Goal: Information Seeking & Learning: Find specific fact

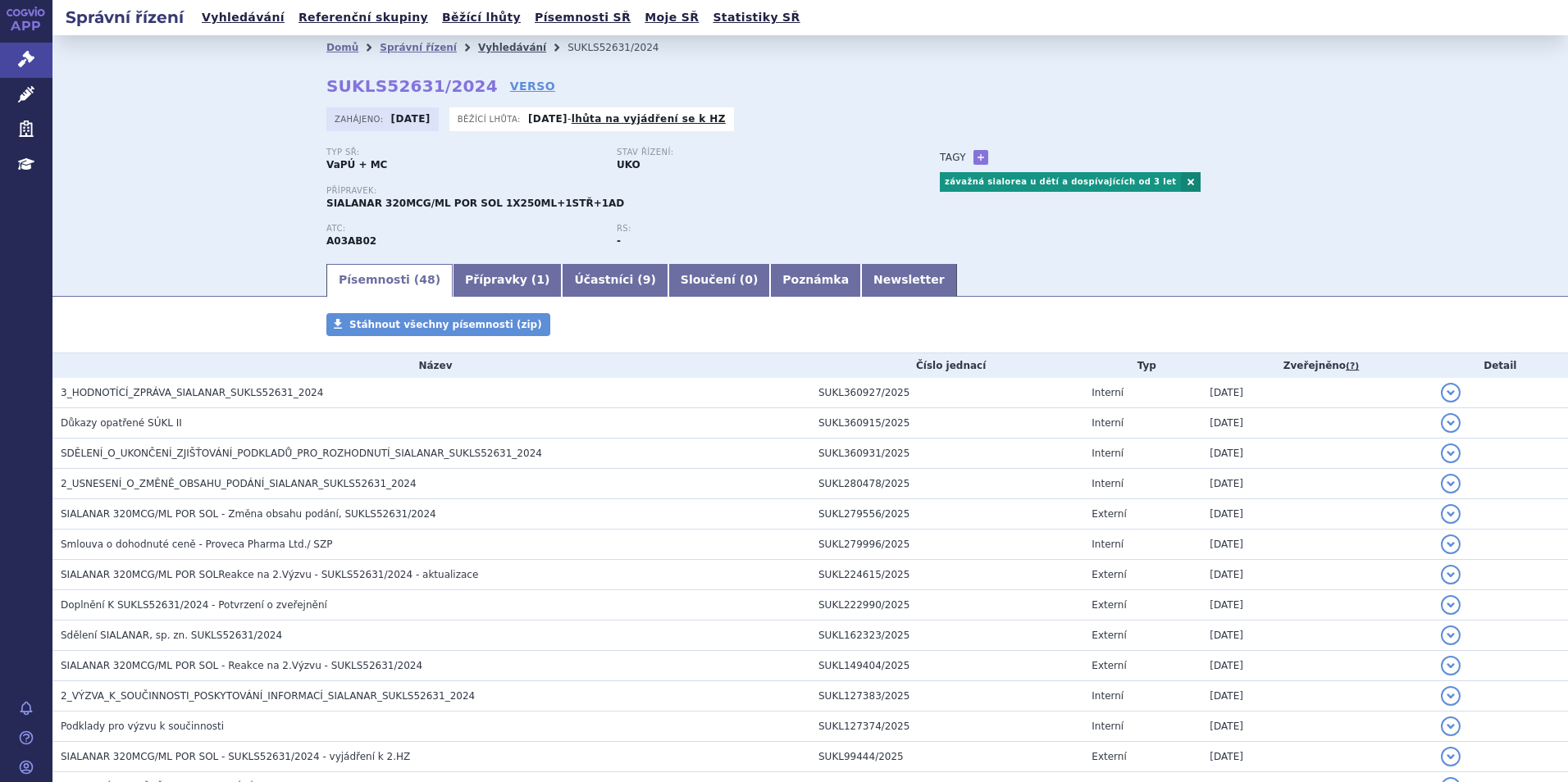
click at [481, 53] on link "Vyhledávání" at bounding box center [512, 48] width 68 height 12
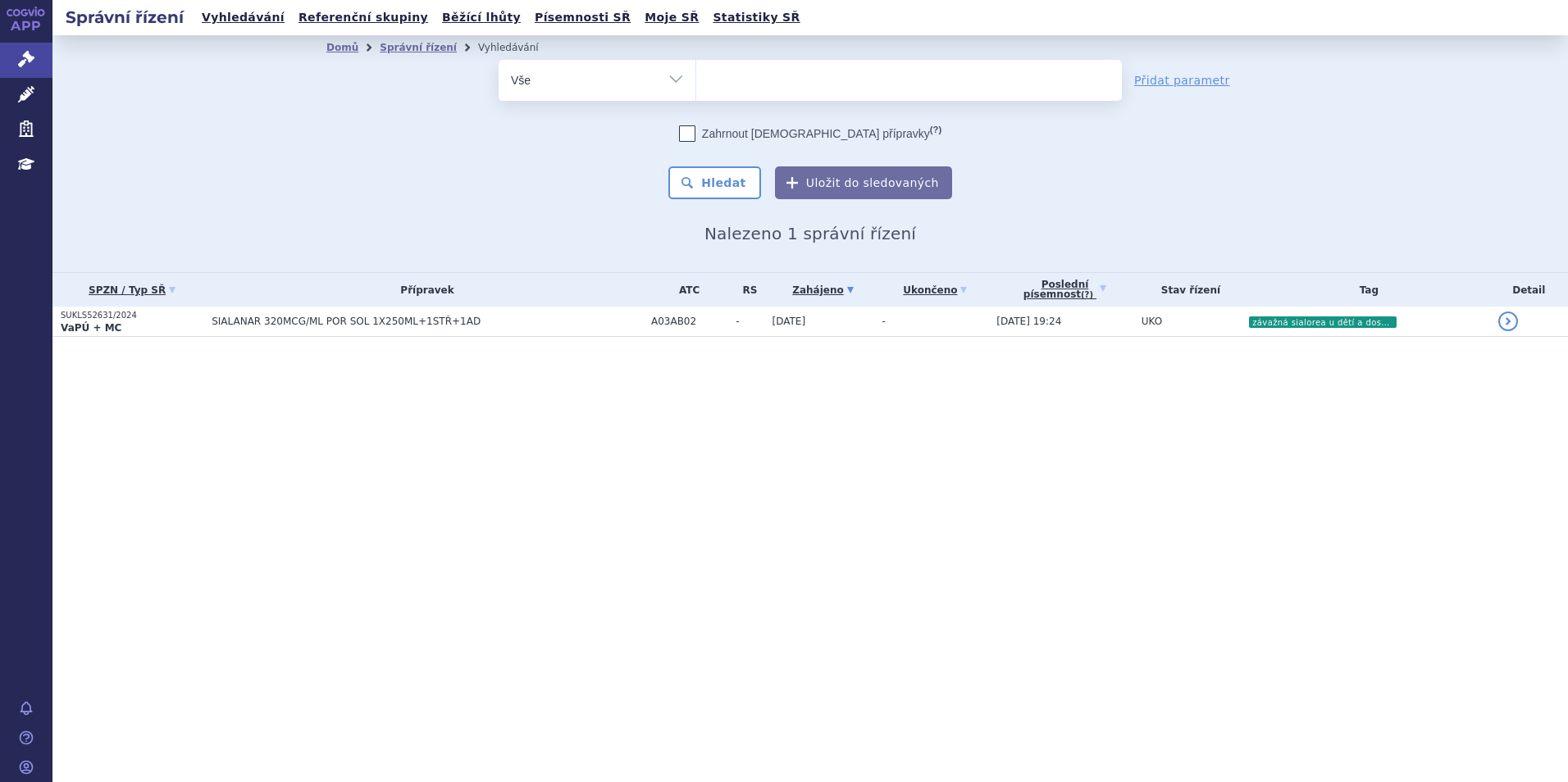
click at [763, 78] on ul at bounding box center [909, 77] width 426 height 35
click at [696, 78] on select "sialanar" at bounding box center [695, 79] width 1 height 41
drag, startPoint x: 767, startPoint y: 79, endPoint x: 392, endPoint y: 218, distance: 399.9
click at [769, 78] on ul at bounding box center [909, 77] width 426 height 35
click at [696, 78] on select "sialanar" at bounding box center [695, 79] width 1 height 41
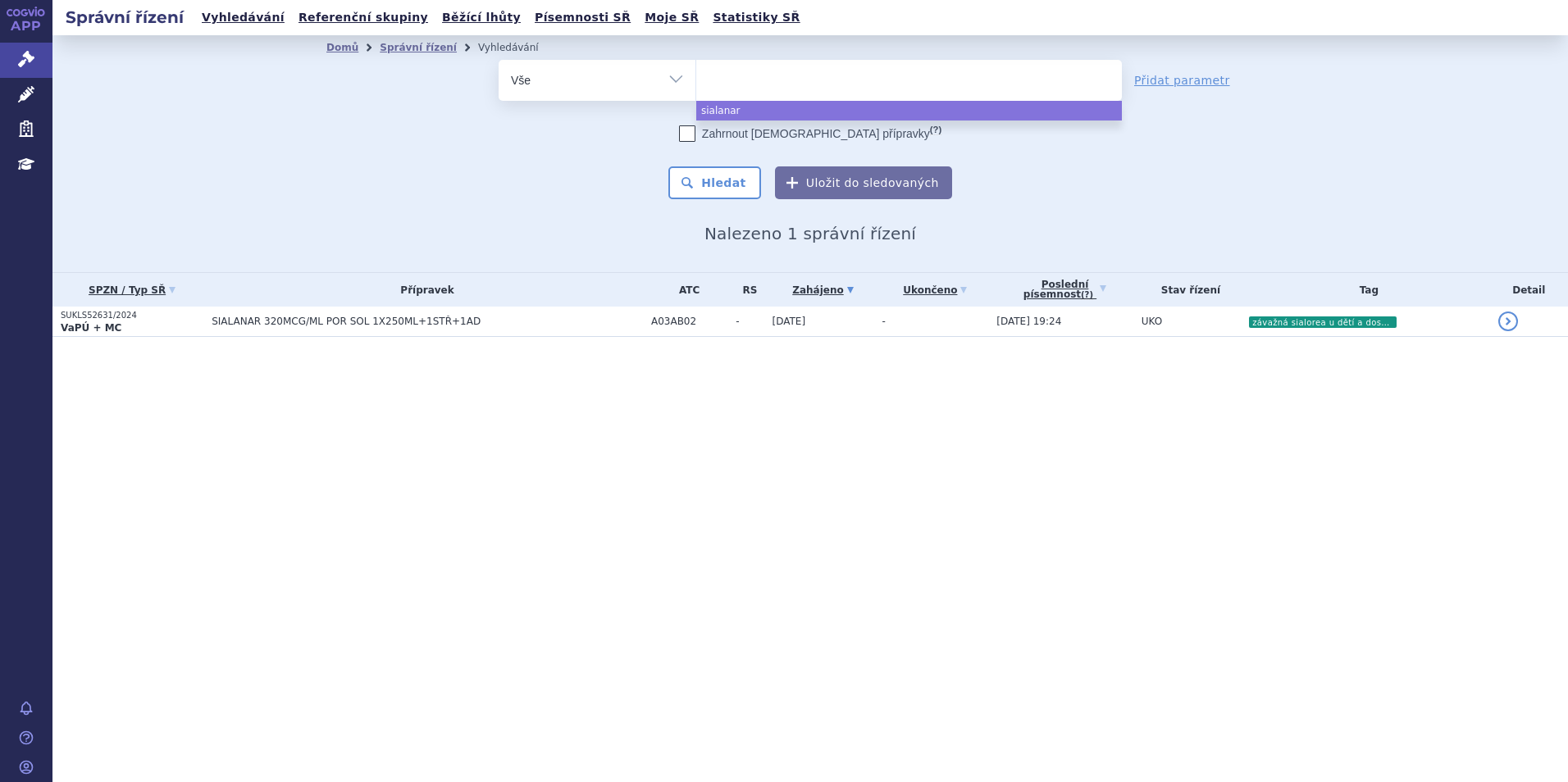
select select "sialanar"
type input "dar"
type input "darza"
type input "darz"
type input "d"
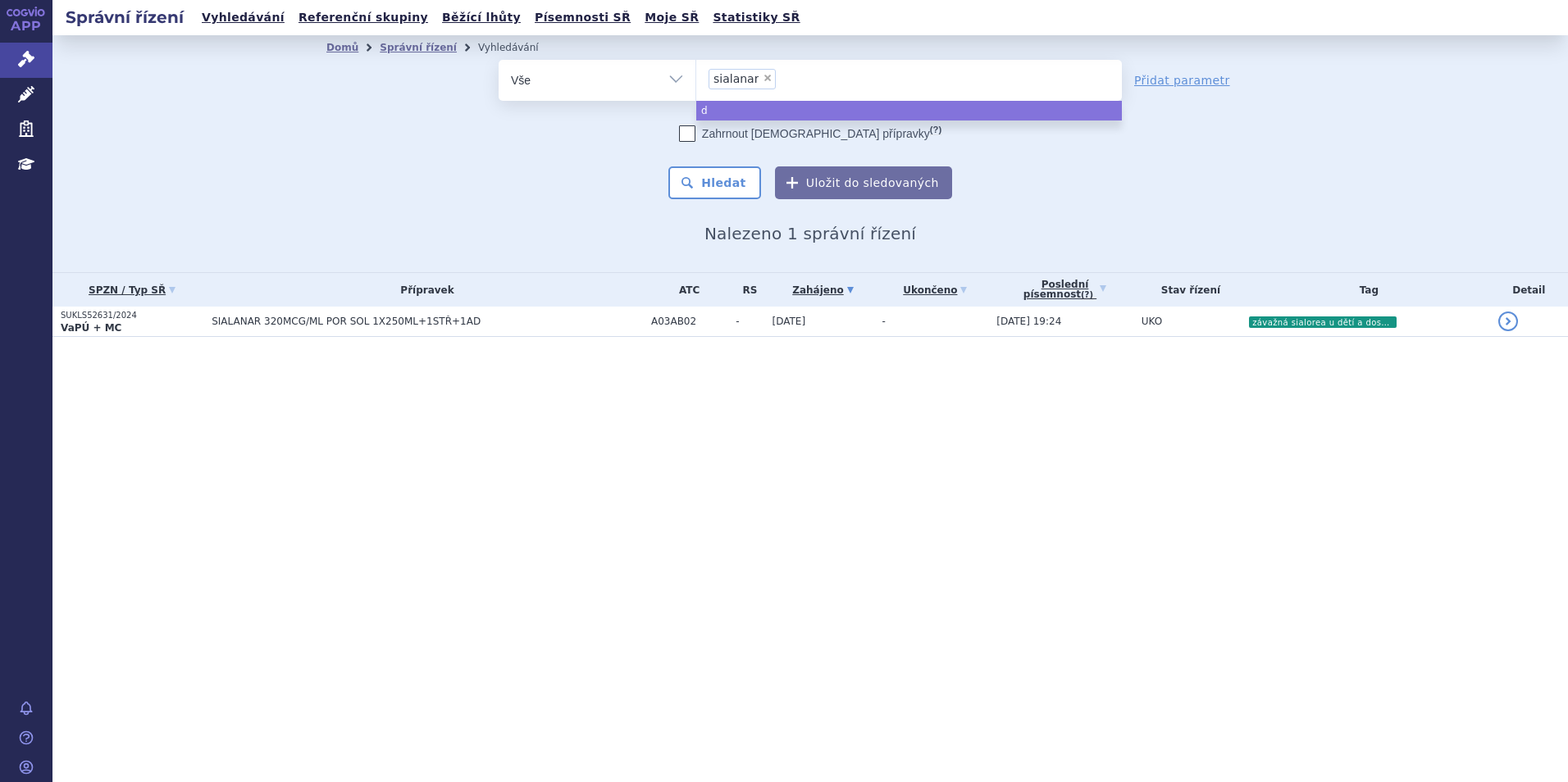
select select
type input "sia"
type input "s"
type input "da"
type input "darza"
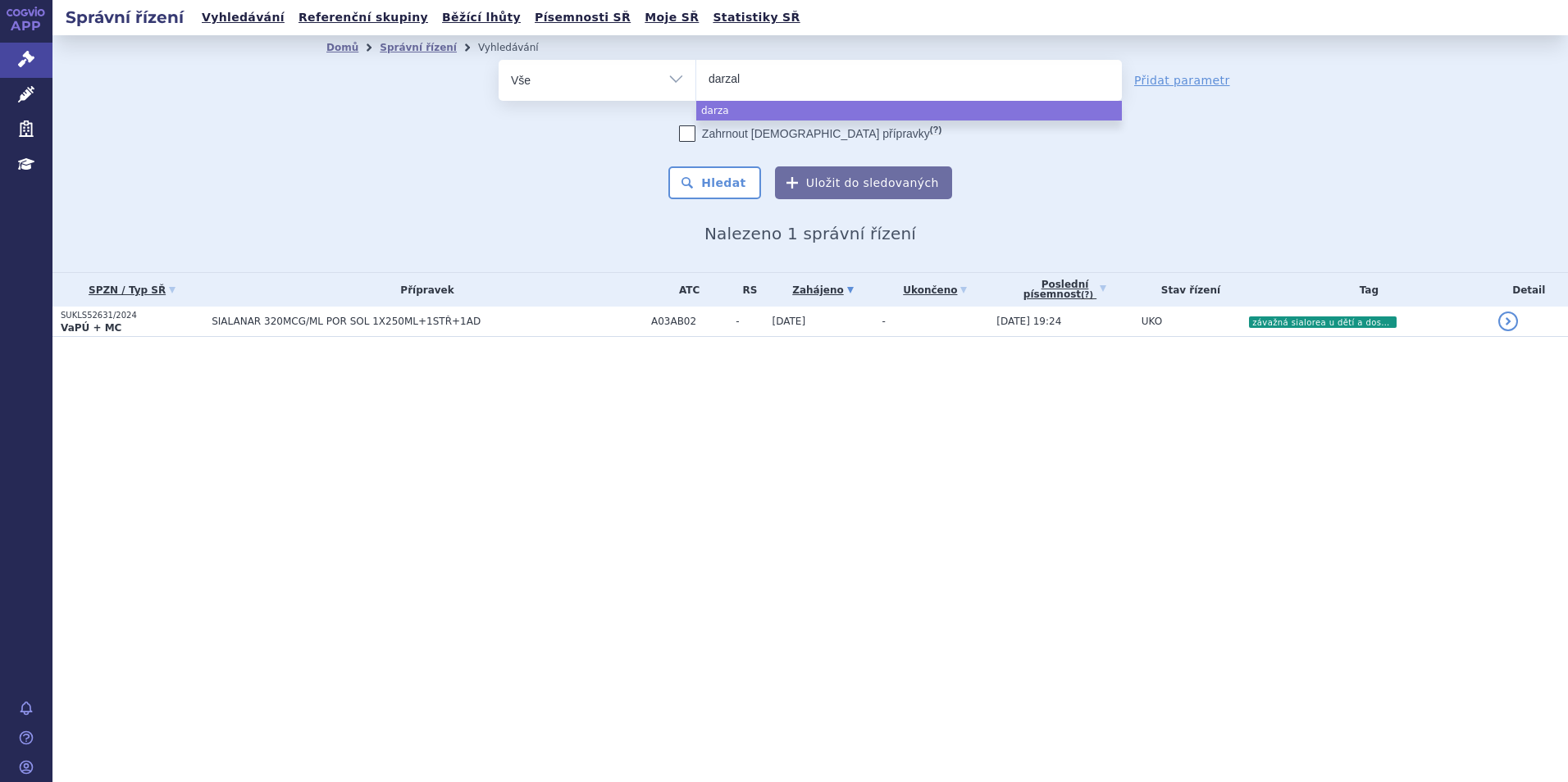
type input "darzale"
type input "[MEDICAL_DATA]"
select select "[MEDICAL_DATA]"
click at [714, 201] on div "Domů Správní řízení Vyhledávání Vyhledávání ve správních řízeních odstranit Vše…" at bounding box center [810, 151] width 1033 height 184
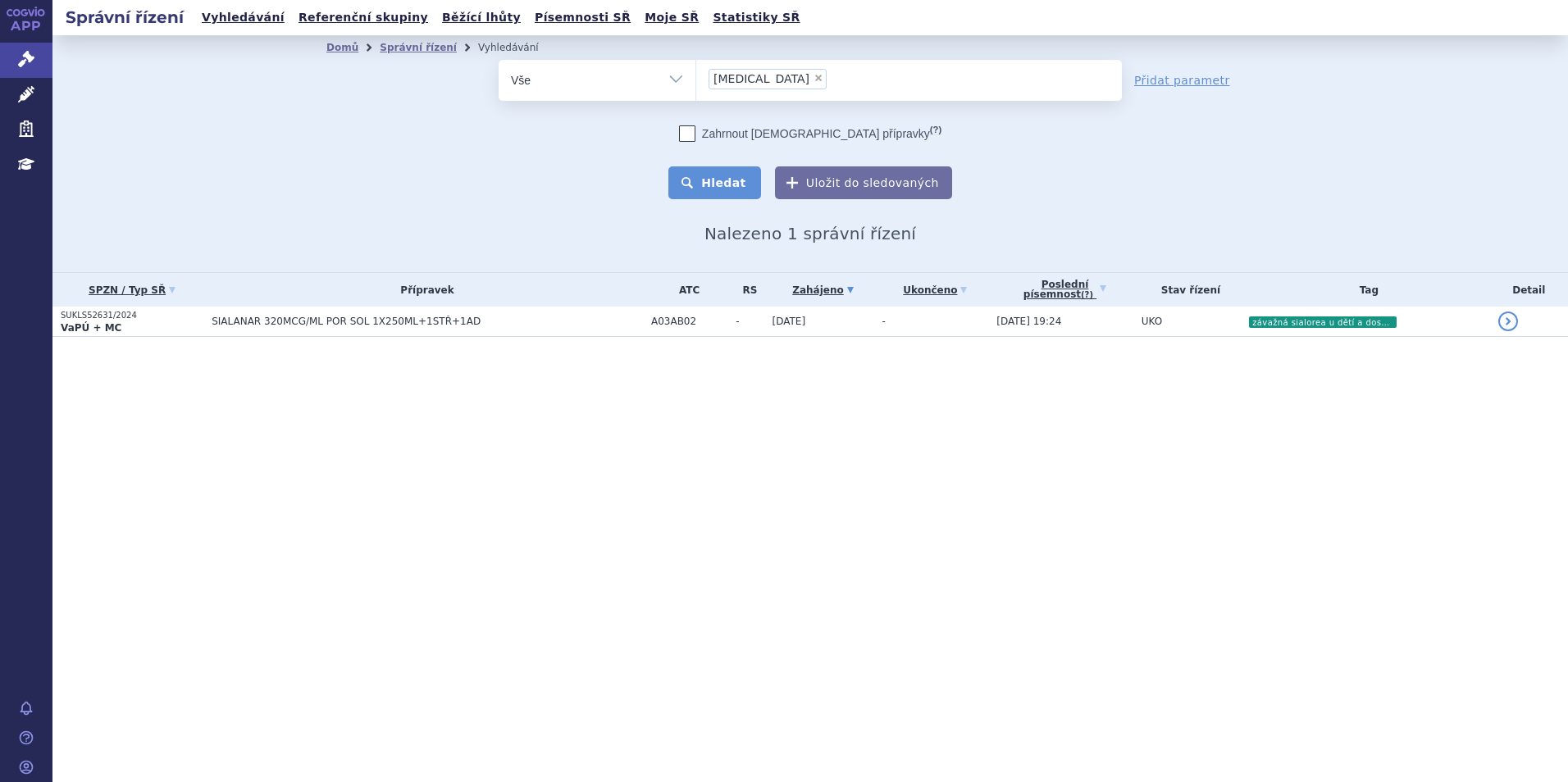
click at [717, 175] on button "Hledat" at bounding box center [714, 183] width 93 height 33
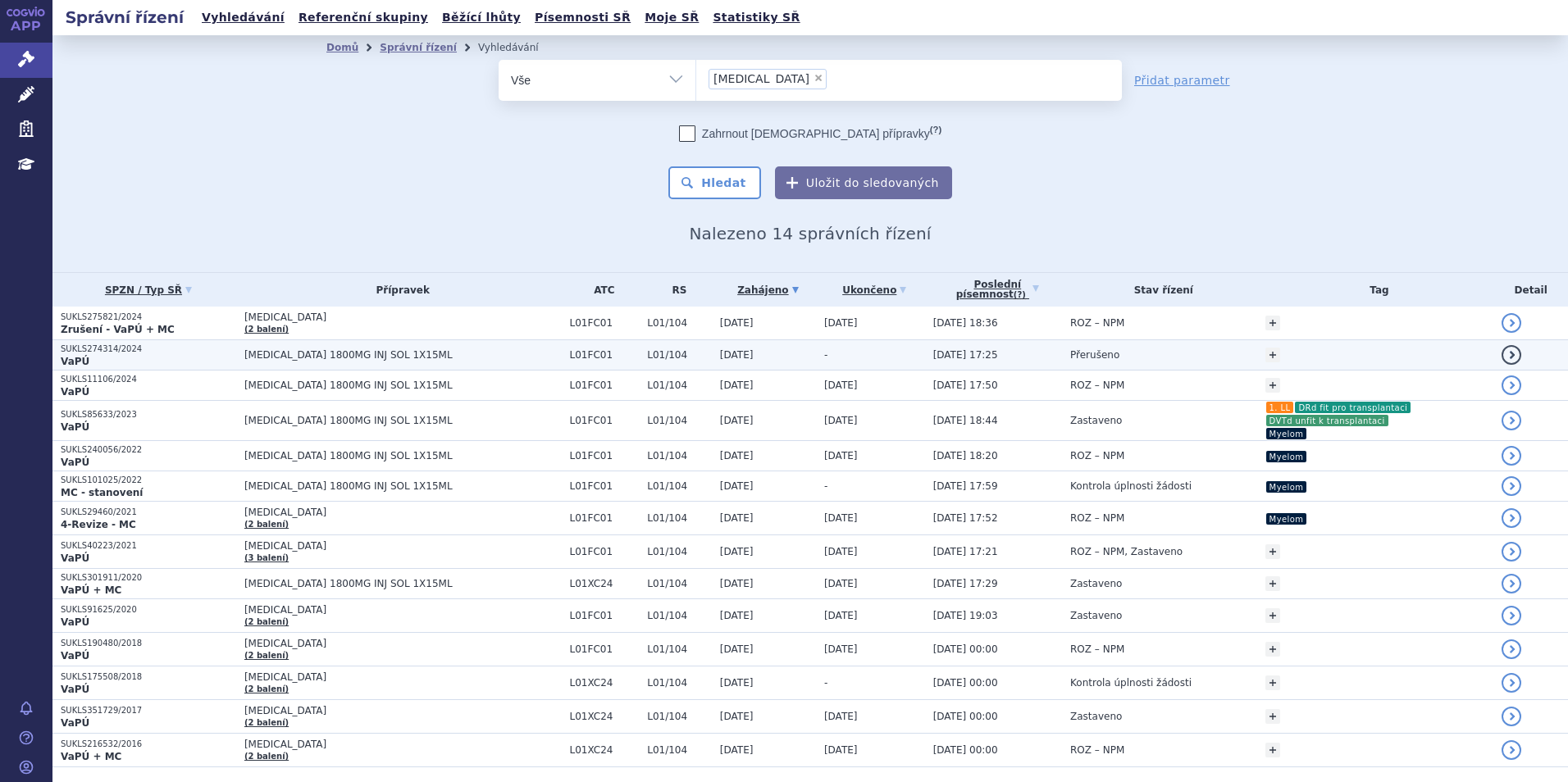
click at [744, 362] on td "[DATE]" at bounding box center [764, 355] width 104 height 31
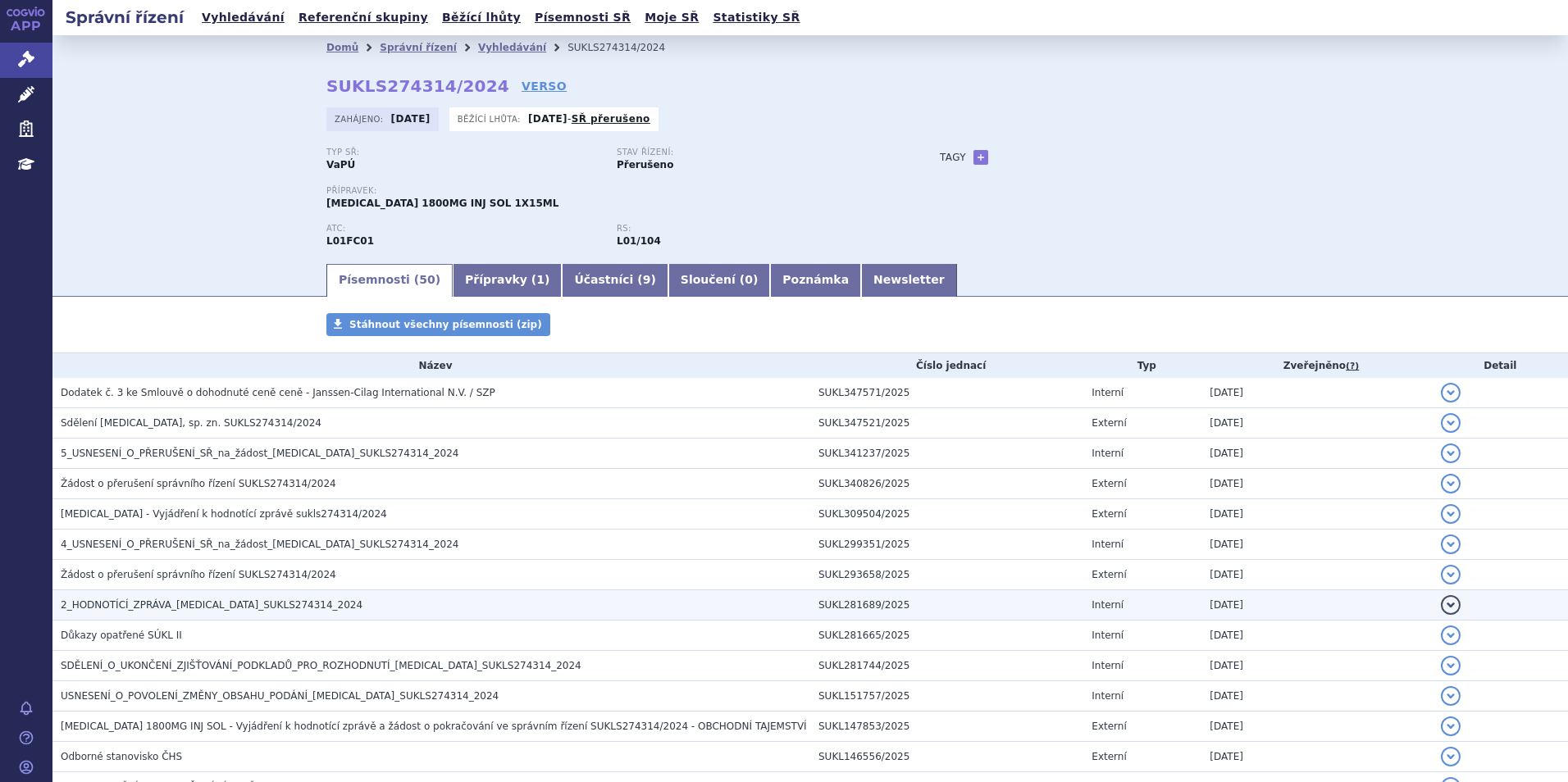
click at [274, 611] on span "2_HODNOTÍCÍ_ZPRÁVA_DARZALEX_SUKLS274314_2024" at bounding box center [211, 605] width 302 height 12
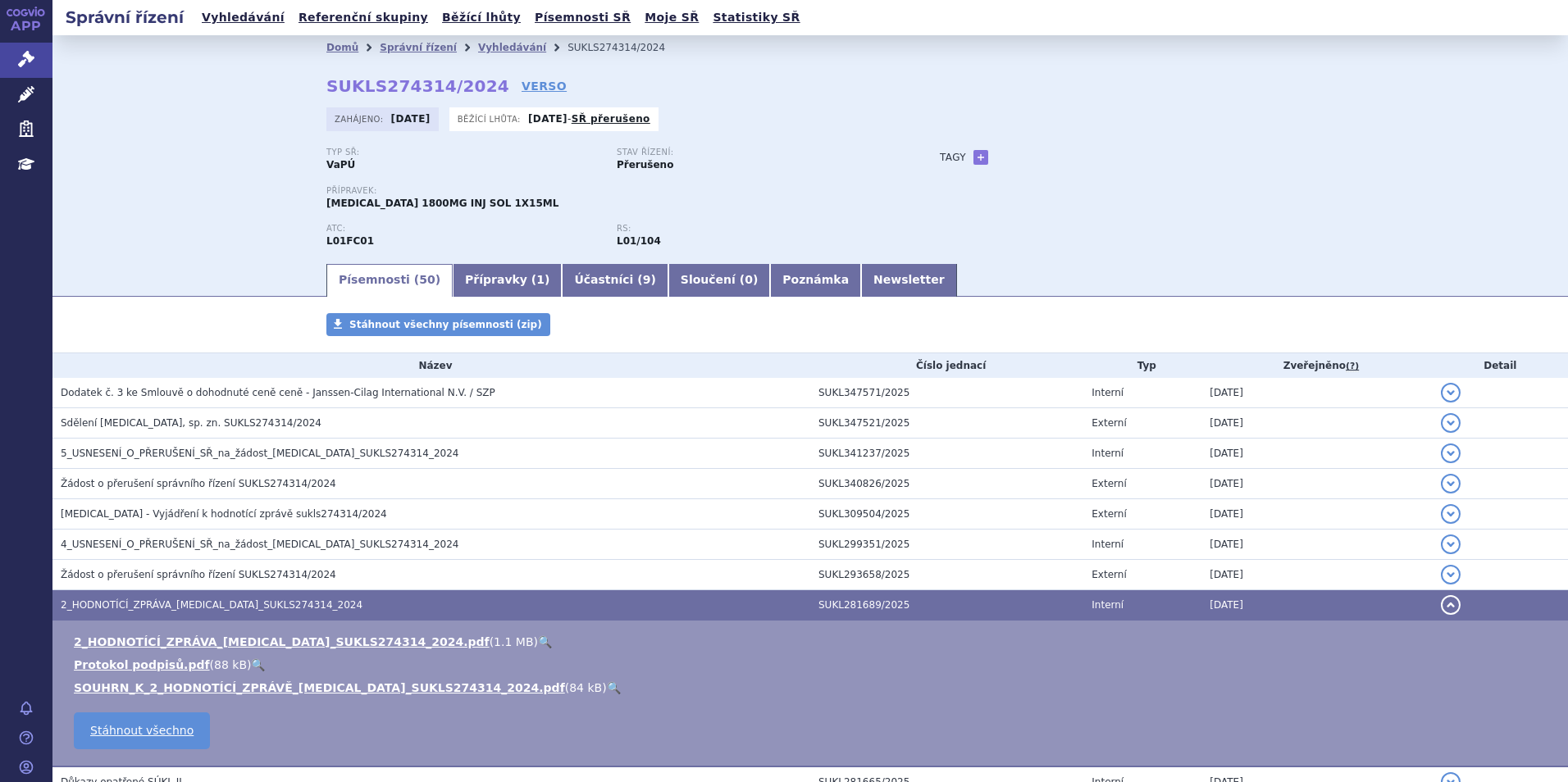
click at [538, 641] on link "🔍" at bounding box center [545, 642] width 14 height 13
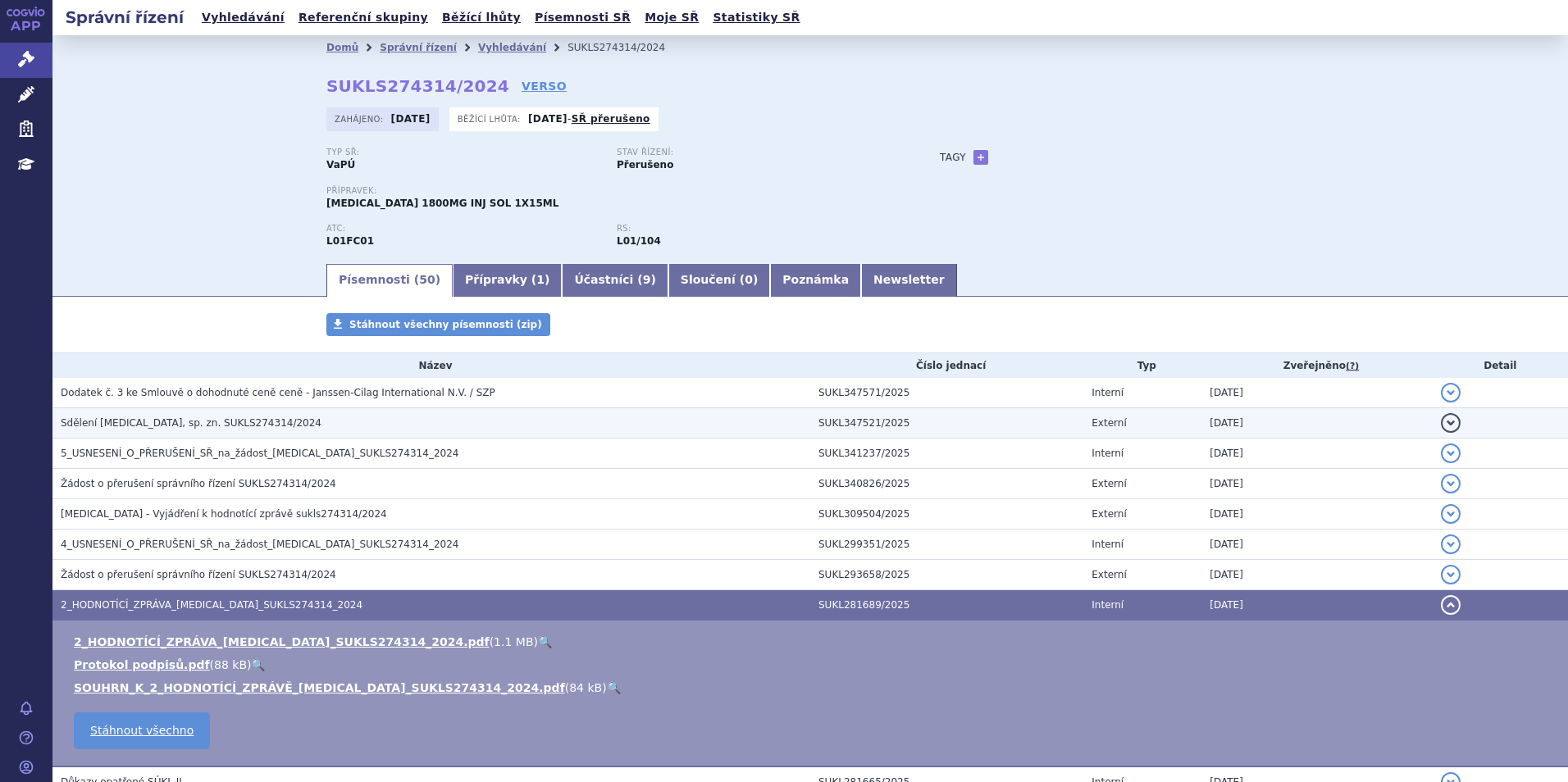
click at [438, 420] on h3 "Sdělení DARZALEX, sp. zn. SUKLS274314/2024" at bounding box center [435, 423] width 749 height 17
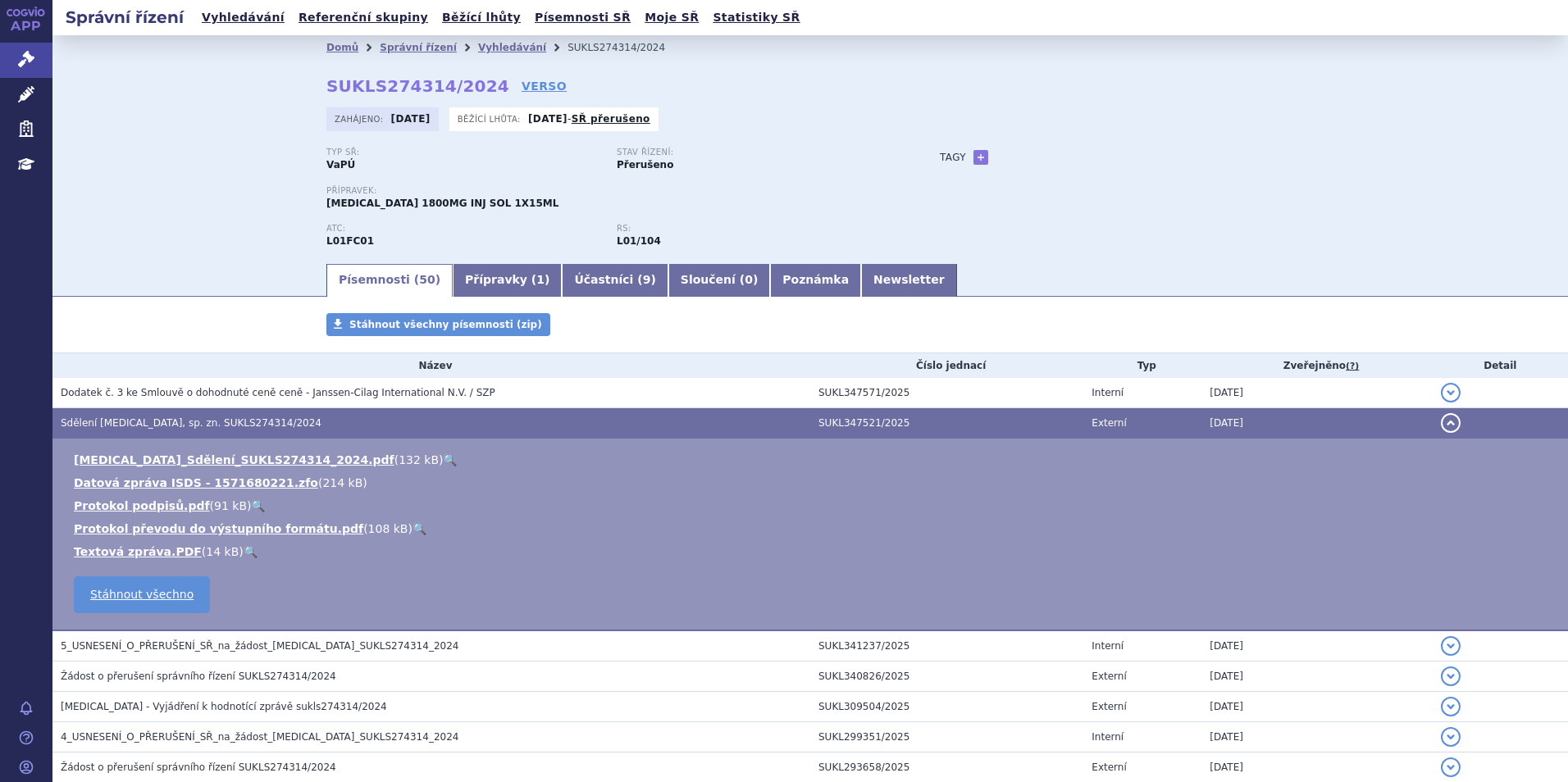
click at [433, 377] on th "Název" at bounding box center [430, 366] width 758 height 25
click at [443, 456] on link "🔍" at bounding box center [450, 460] width 14 height 13
click at [479, 49] on link "Vyhledávání" at bounding box center [512, 48] width 68 height 12
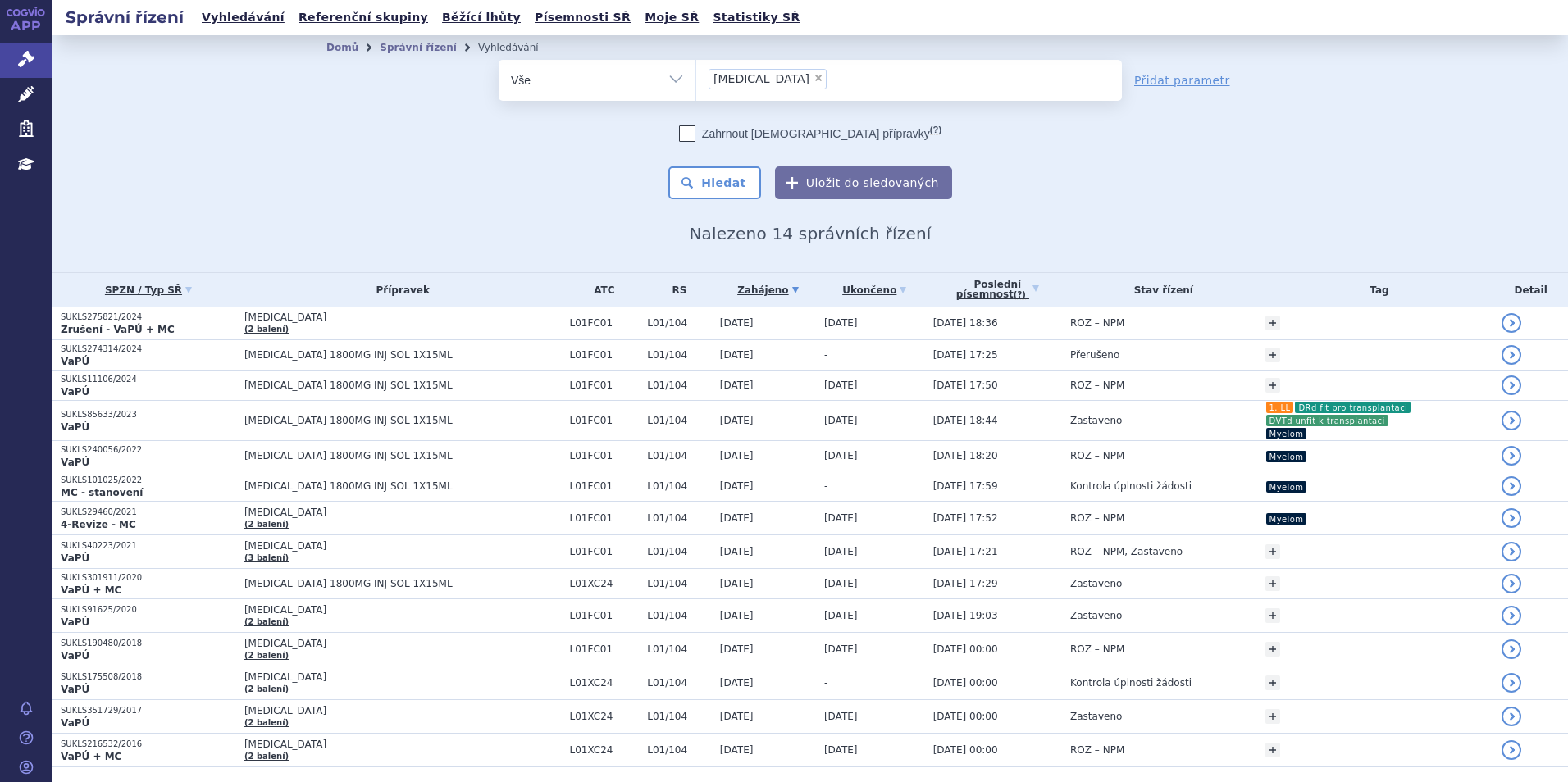
click at [814, 74] on span "×" at bounding box center [819, 78] width 10 height 10
click at [696, 74] on select "[MEDICAL_DATA]" at bounding box center [695, 79] width 1 height 41
click at [758, 74] on ul at bounding box center [909, 77] width 426 height 35
click at [696, 74] on select "[MEDICAL_DATA]" at bounding box center [695, 79] width 1 height 41
click at [758, 74] on ul at bounding box center [909, 77] width 426 height 35
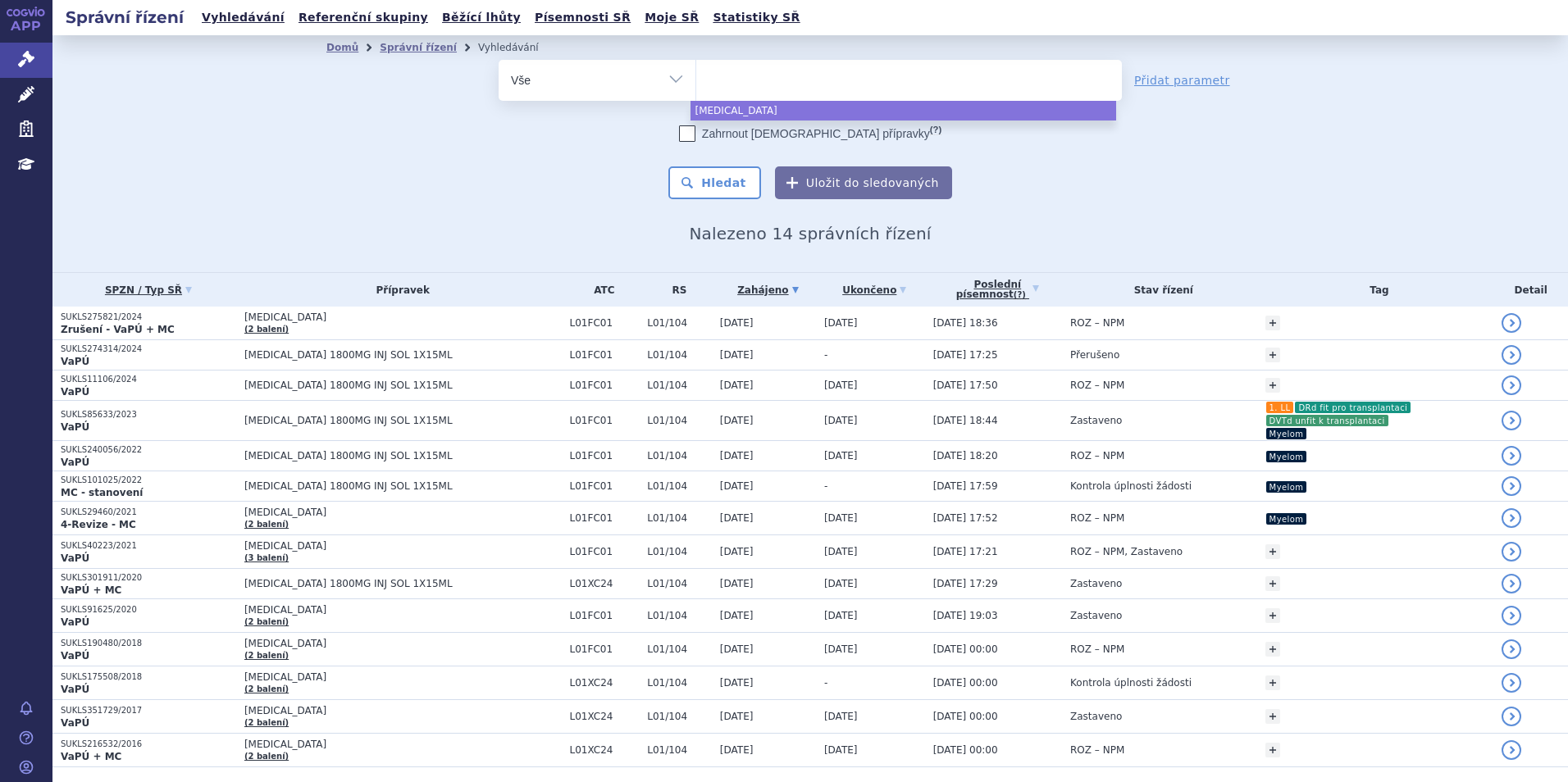
click at [696, 74] on select "[MEDICAL_DATA]" at bounding box center [695, 79] width 1 height 41
select select "darzalex"
type input "key"
type input "keytr"
type input "keytrud"
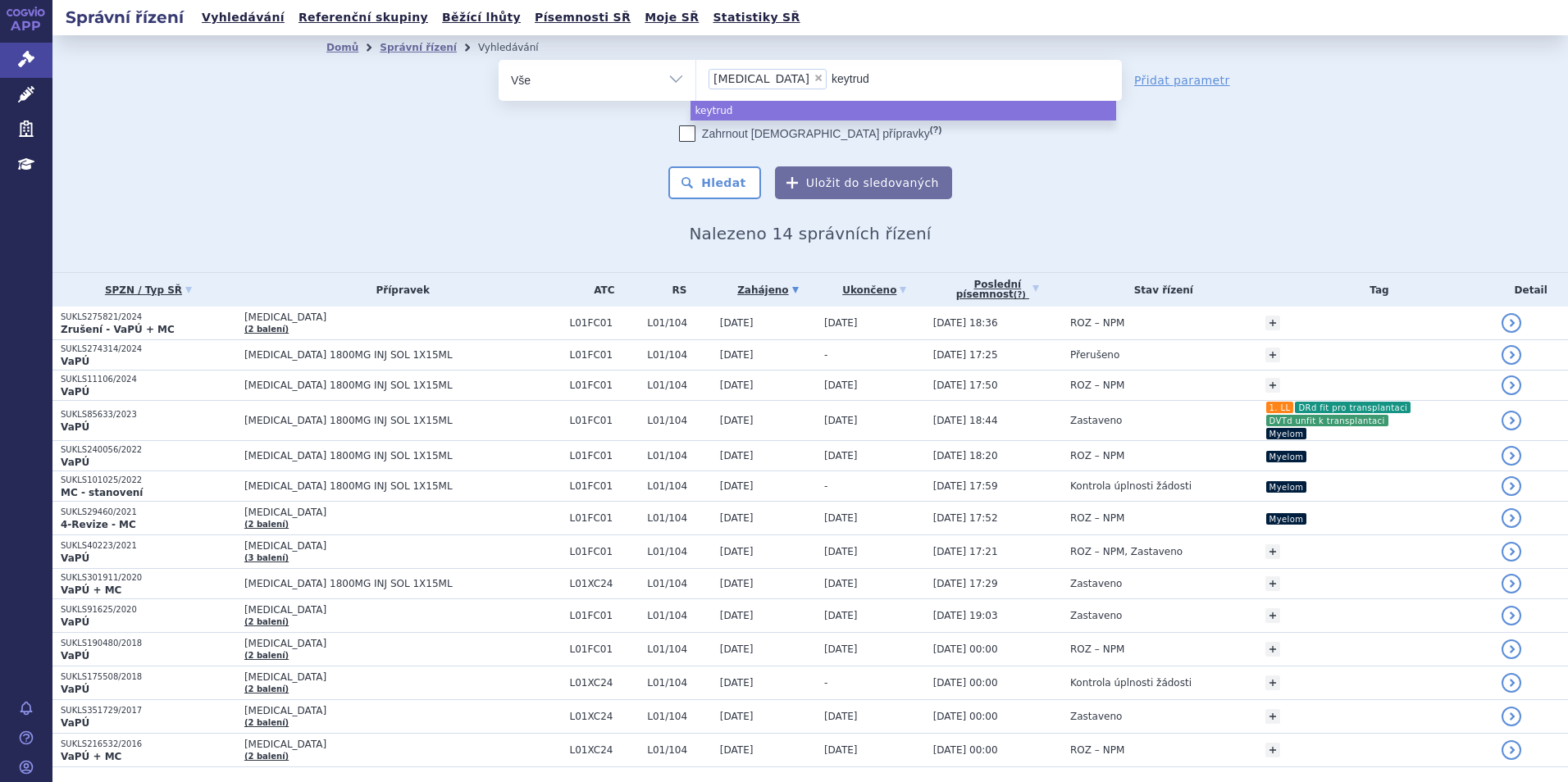
type input "keytruda"
click at [832, 60] on ul "× darzalex keytruda" at bounding box center [909, 78] width 426 height 36
click at [696, 60] on select "darzalex keytruda" at bounding box center [695, 79] width 1 height 41
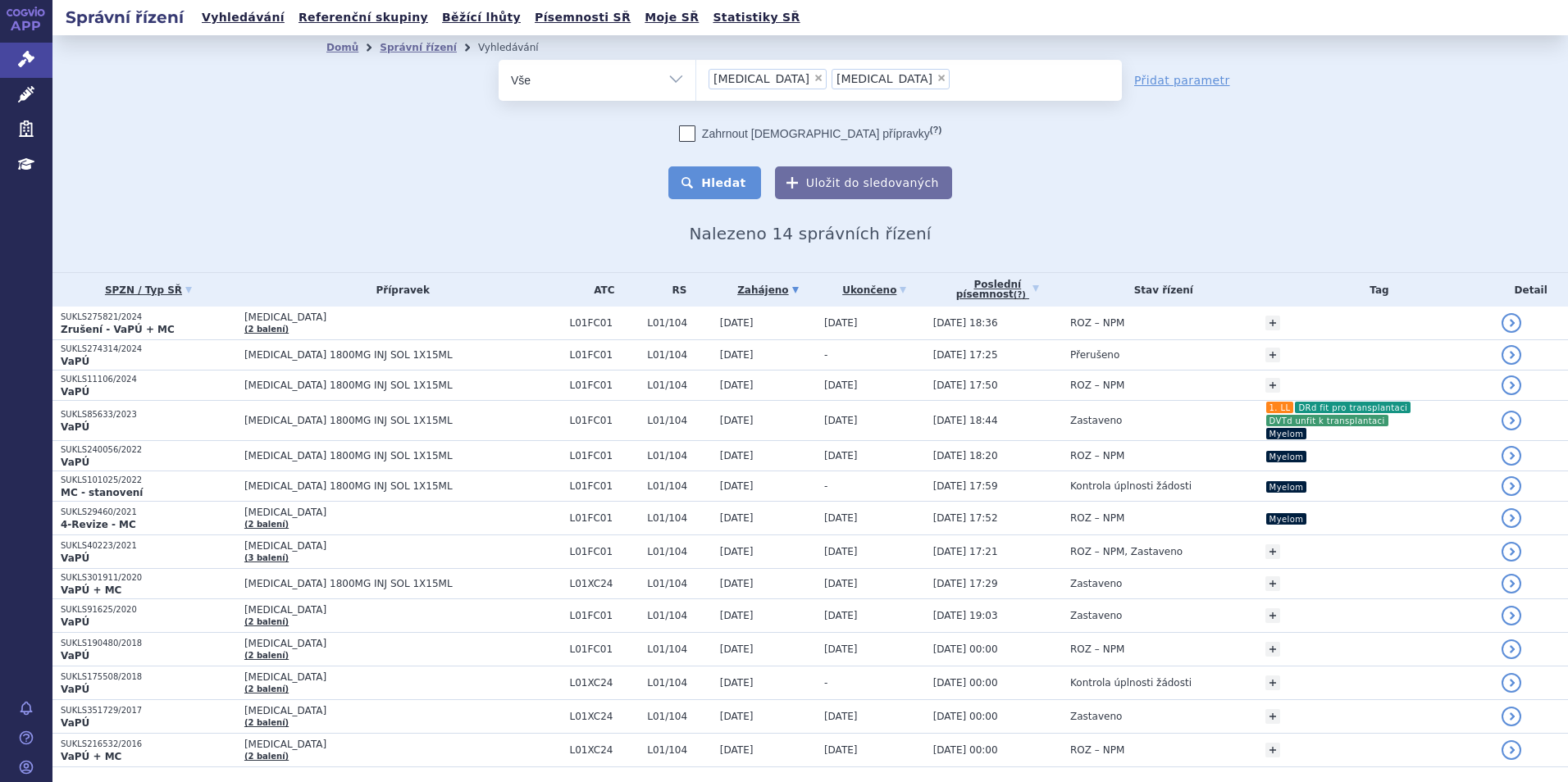
click at [730, 194] on button "Hledat" at bounding box center [714, 183] width 93 height 33
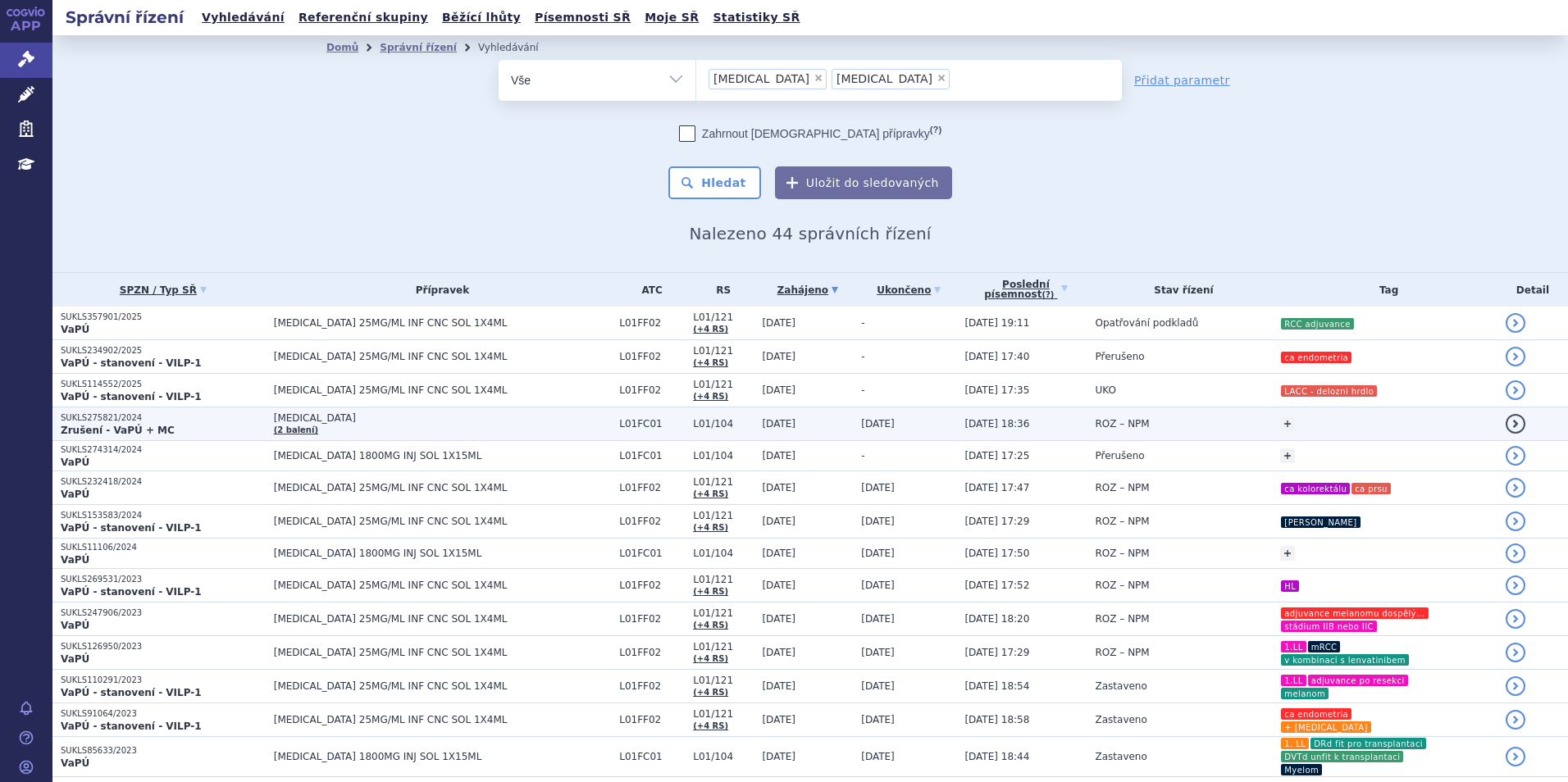
click at [693, 429] on span "L01/104" at bounding box center [723, 424] width 60 height 12
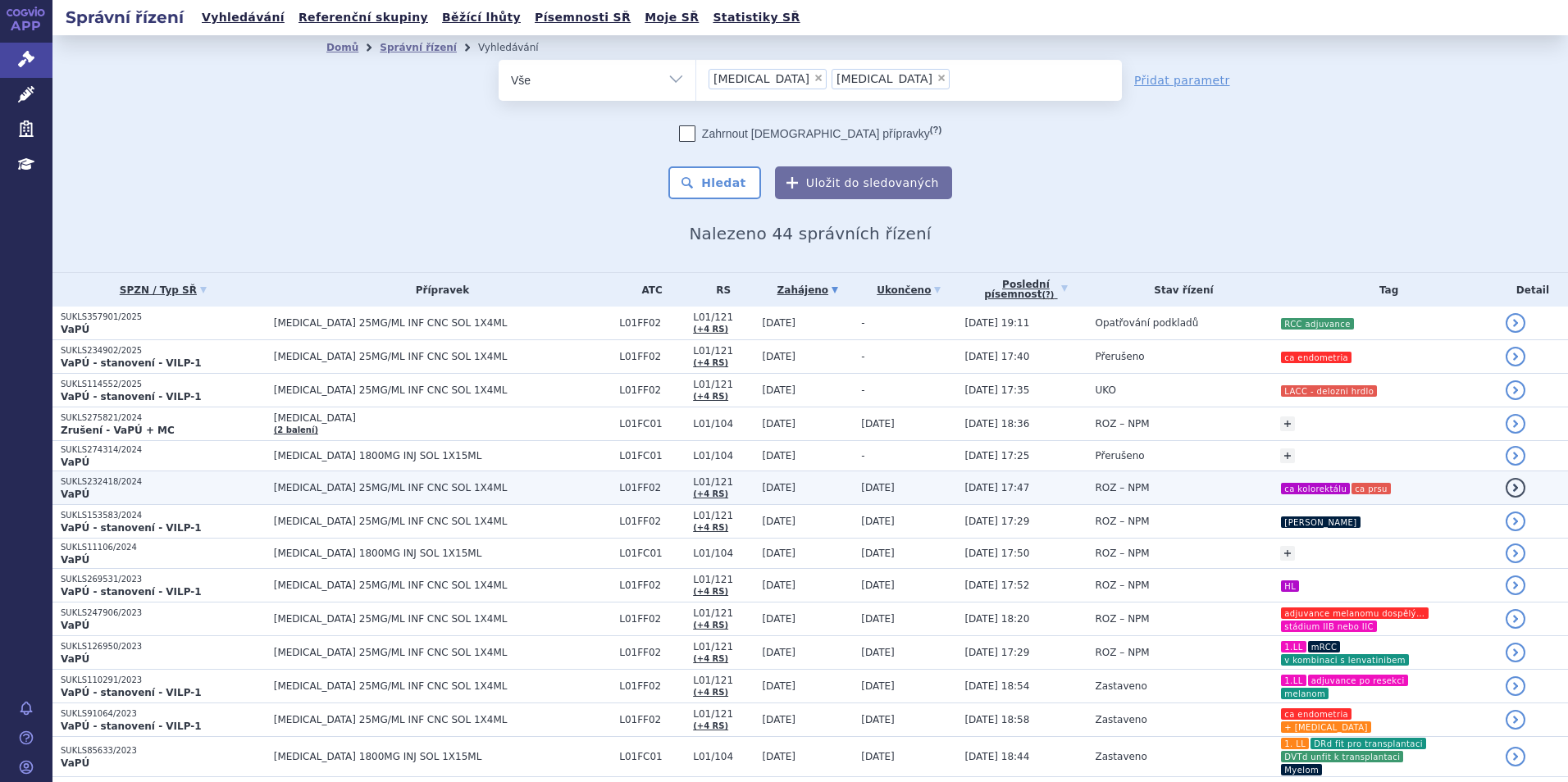
click at [363, 487] on span "[MEDICAL_DATA] 25MG/ML INF CNC SOL 1X4ML" at bounding box center [442, 488] width 337 height 12
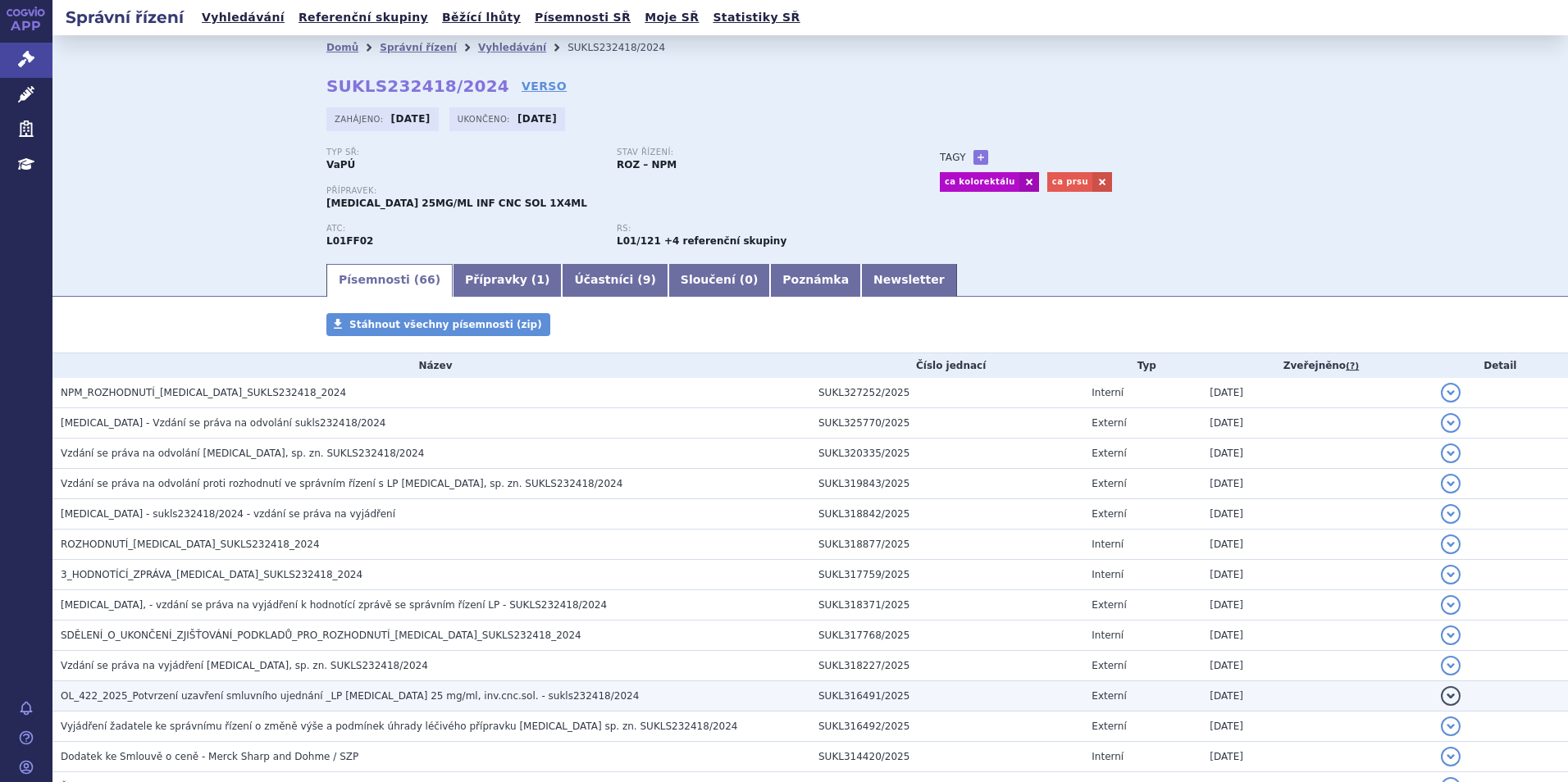
click at [262, 693] on span "OL_422_2025_Potvrzení uzavření smluvního ujednání _LP KEYTRUDA 25 mg/ml, inv.cn…" at bounding box center [349, 696] width 578 height 12
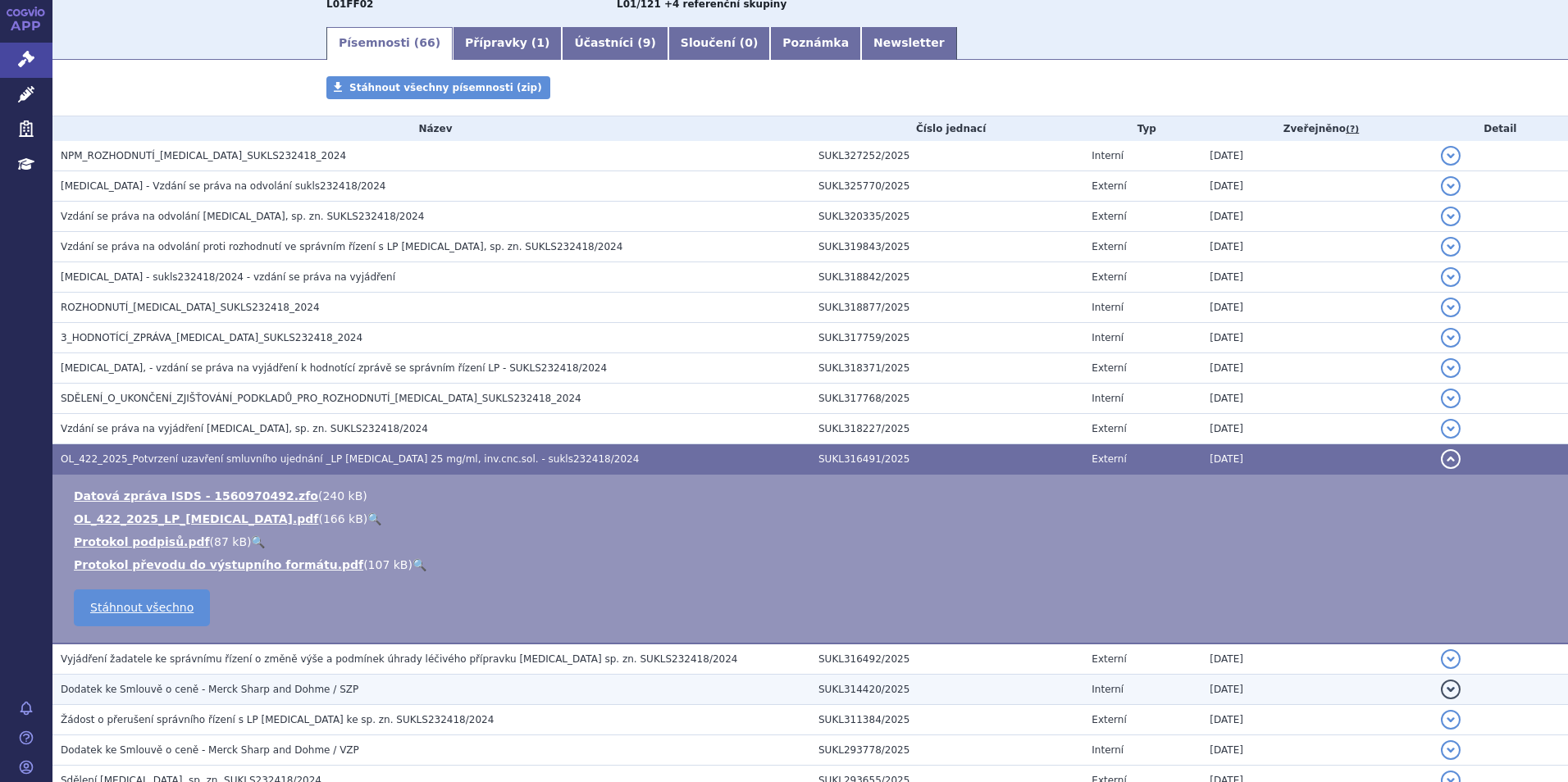
scroll to position [246, 0]
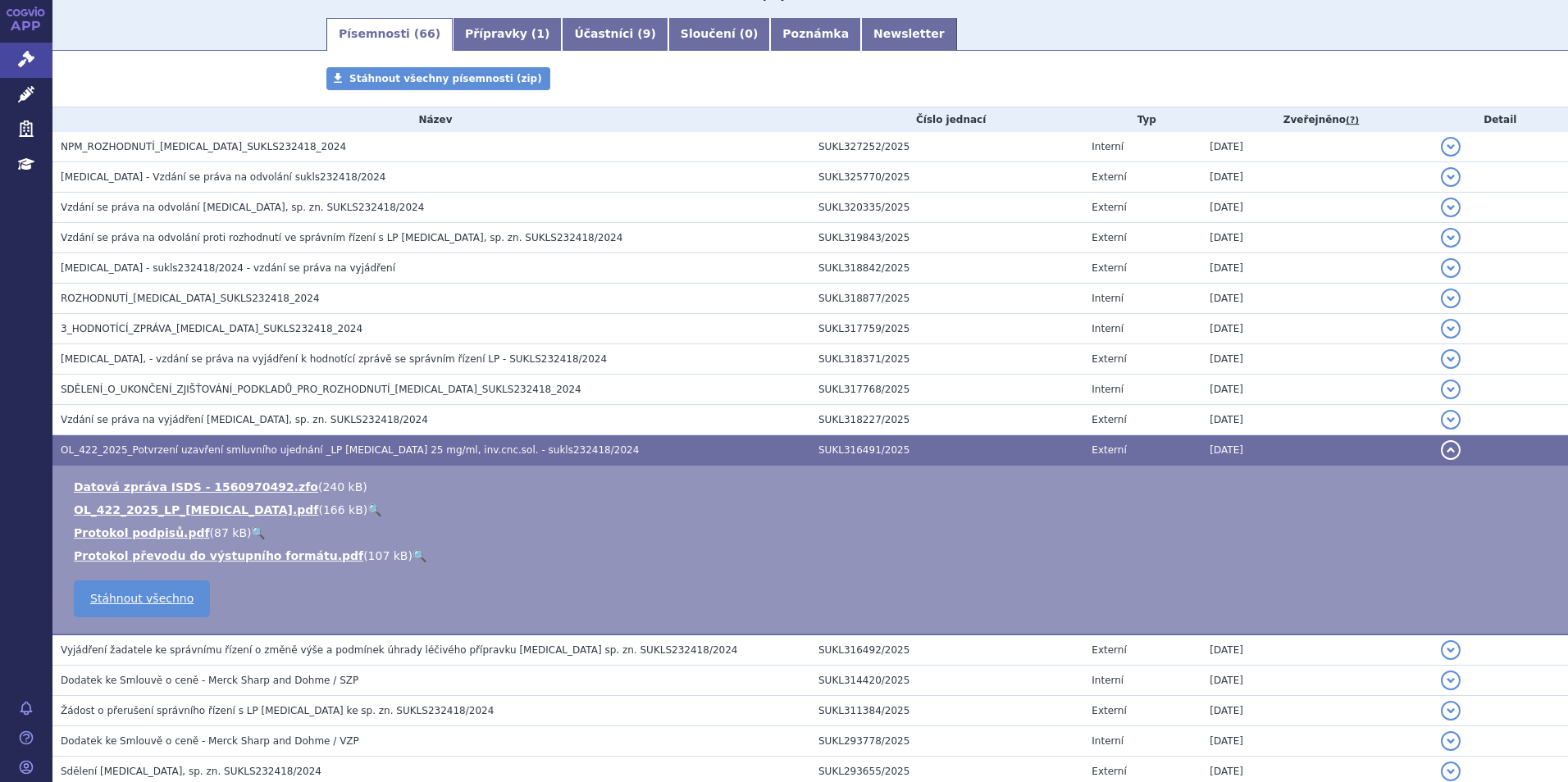
click at [368, 507] on link "🔍" at bounding box center [374, 510] width 14 height 13
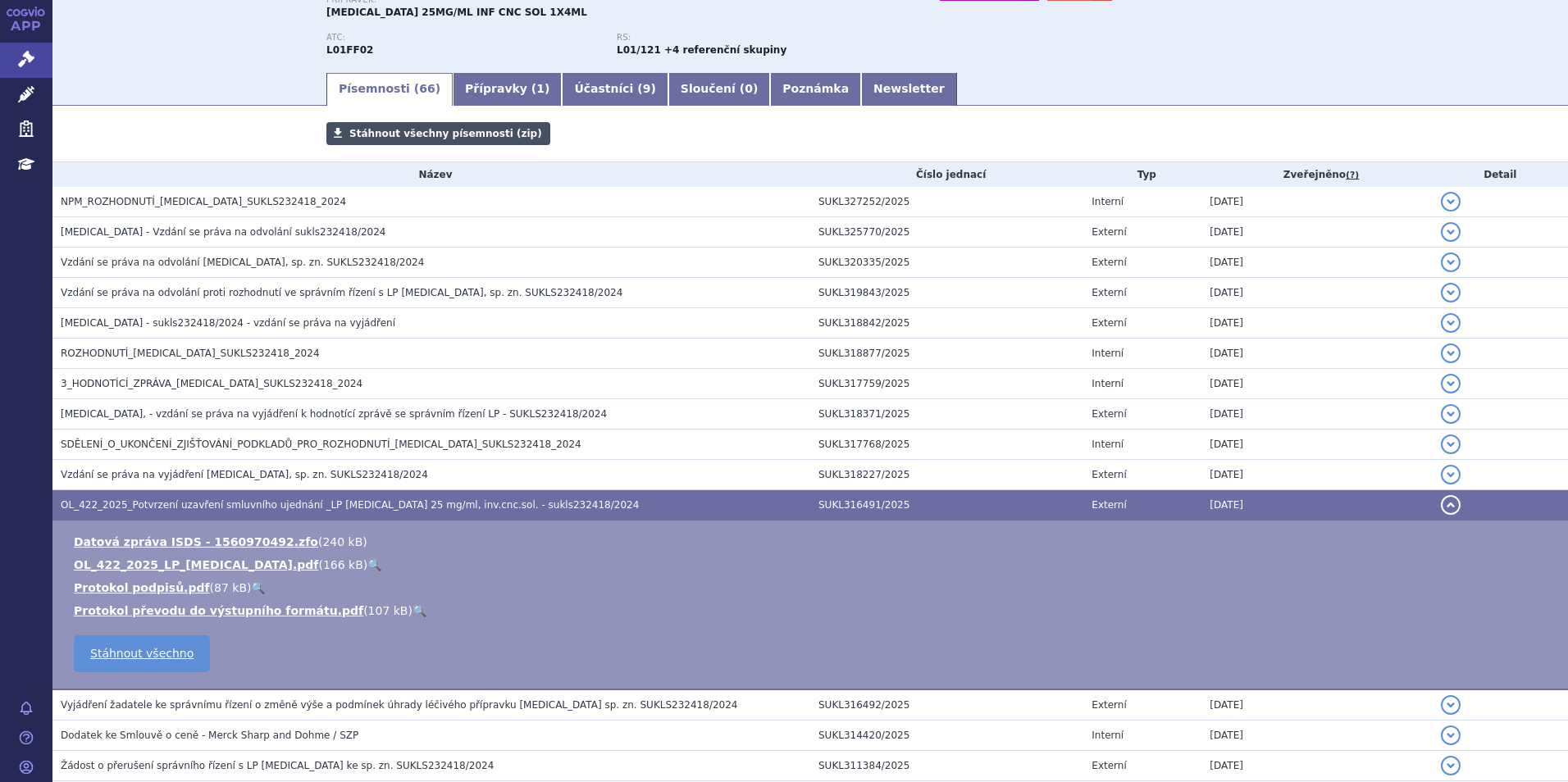
scroll to position [0, 0]
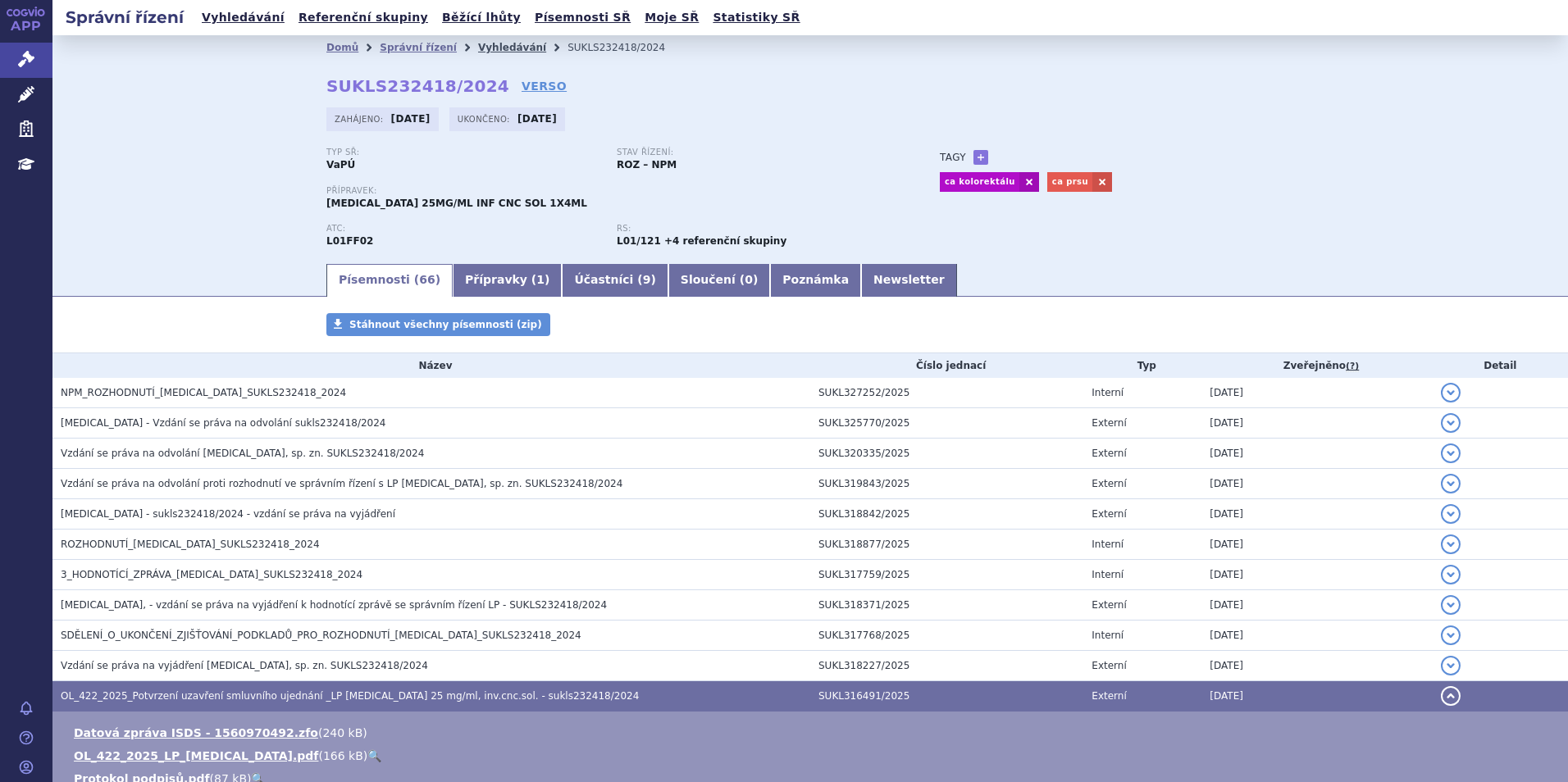
click at [479, 46] on link "Vyhledávání" at bounding box center [512, 48] width 68 height 12
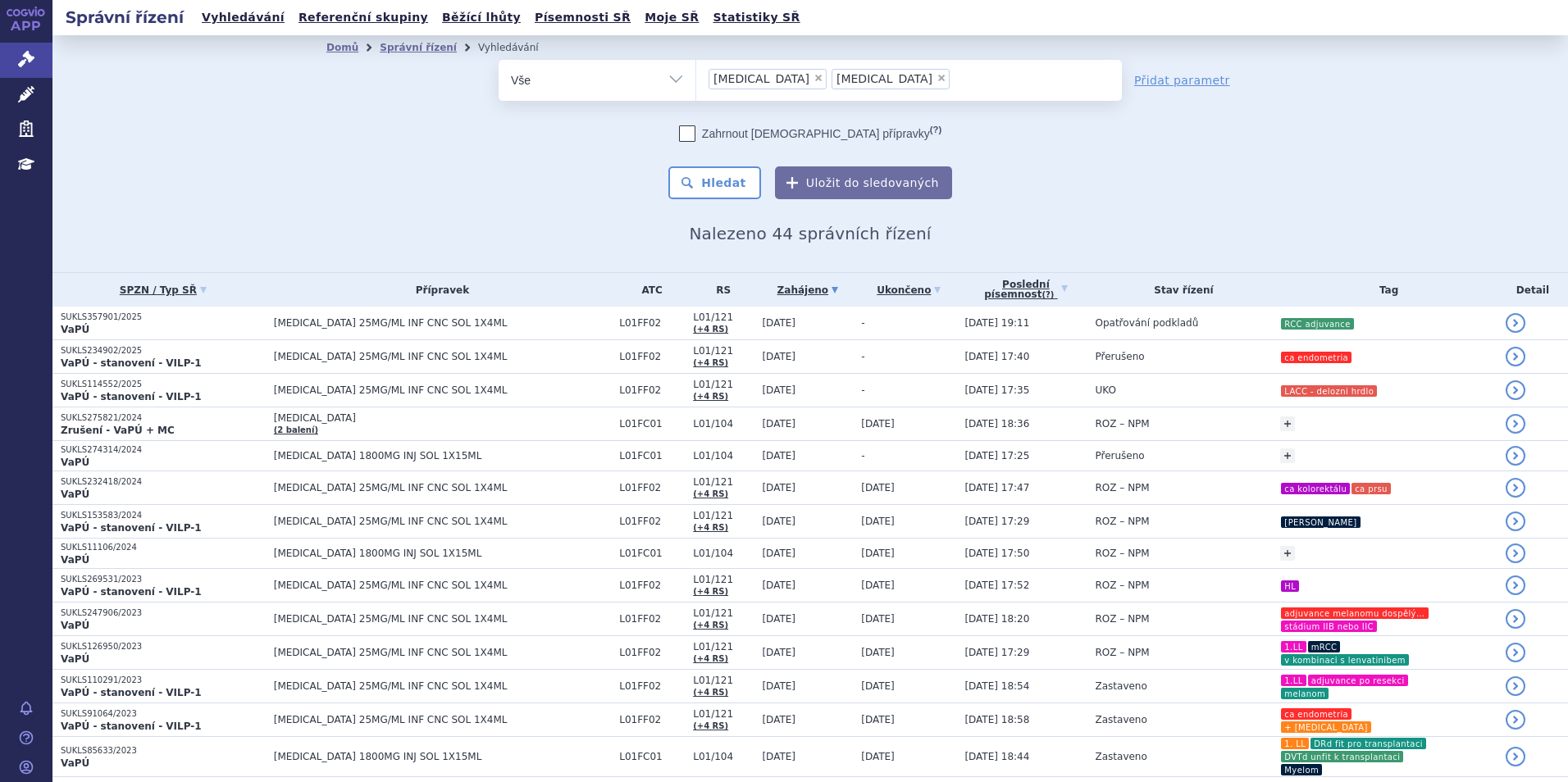
click at [936, 77] on span "×" at bounding box center [941, 78] width 10 height 10
click at [696, 77] on select "[MEDICAL_DATA] [MEDICAL_DATA]" at bounding box center [695, 79] width 1 height 41
click at [729, 182] on button "Hledat" at bounding box center [714, 183] width 93 height 33
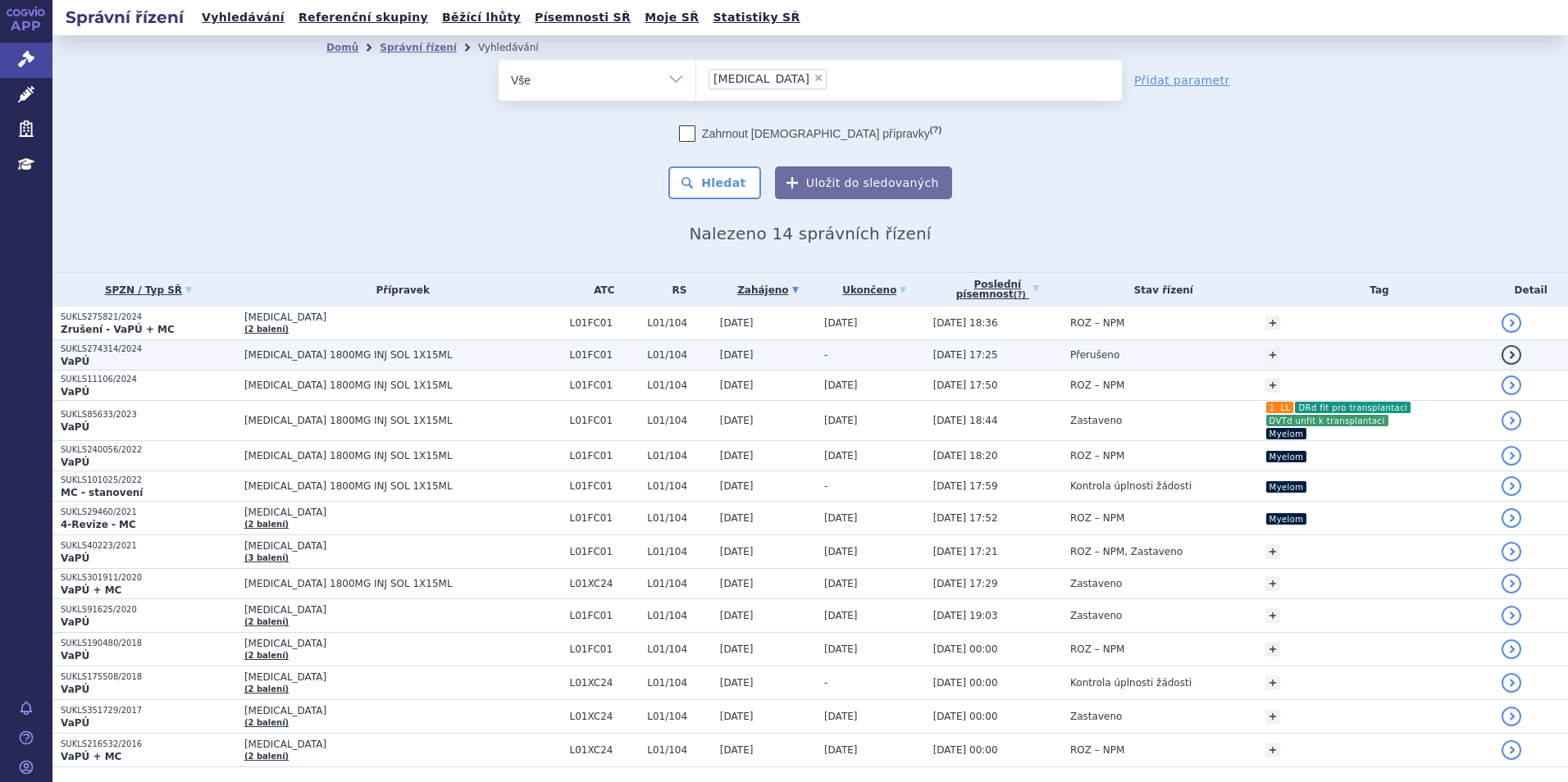
click at [562, 368] on td "L01FC01" at bounding box center [601, 355] width 78 height 31
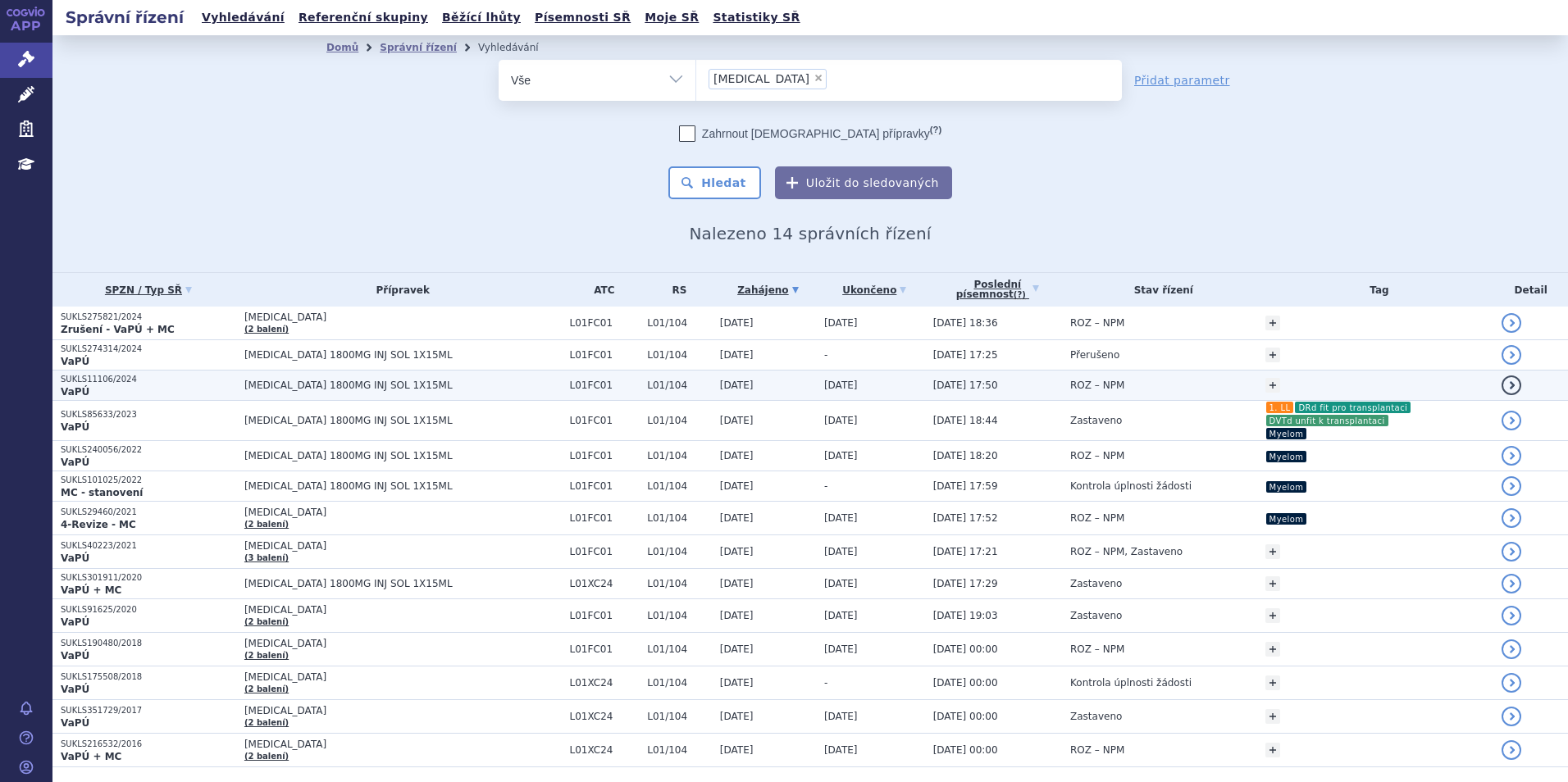
click at [836, 381] on td "11.09.2024" at bounding box center [871, 386] width 109 height 31
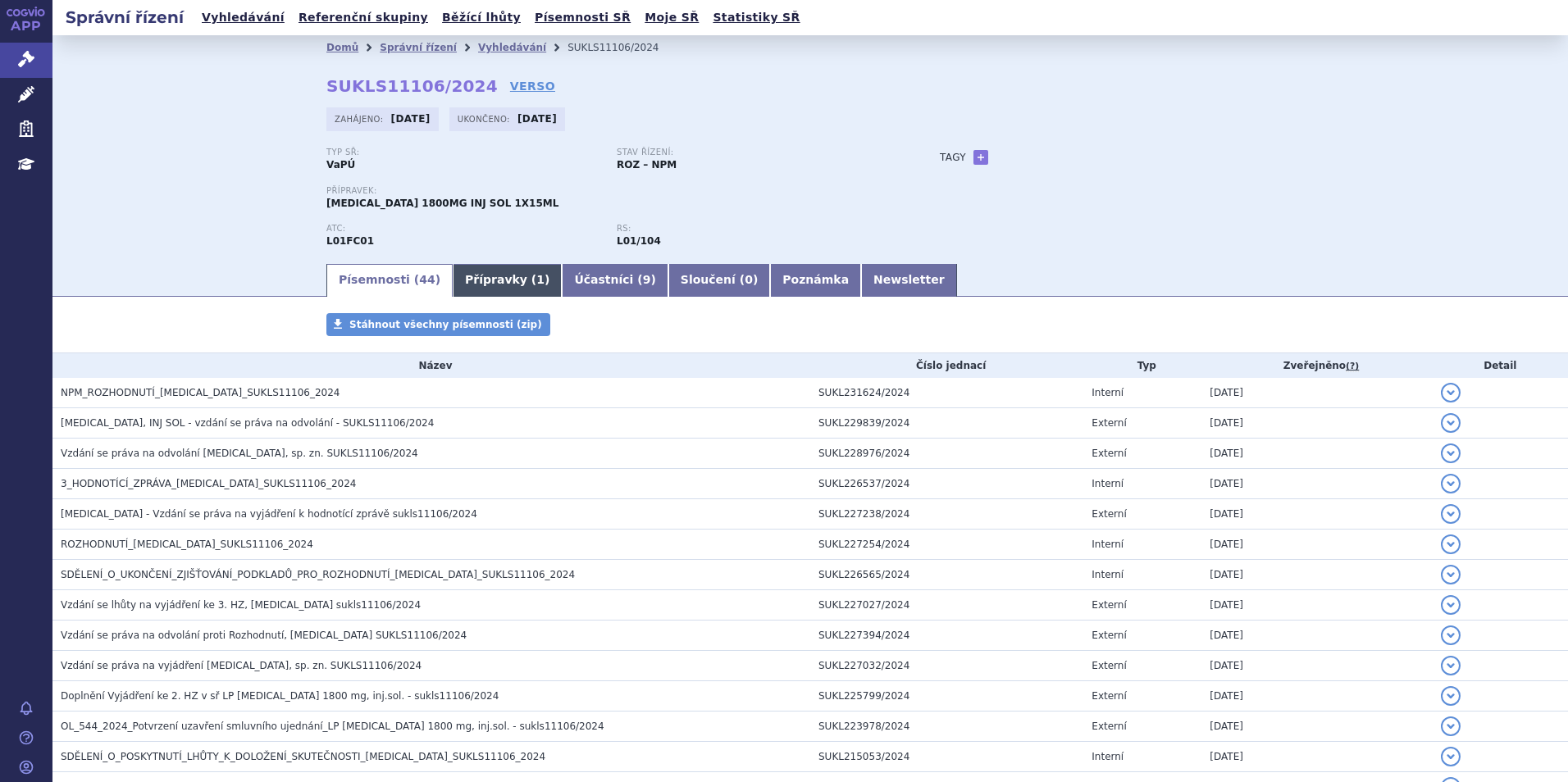
click at [490, 283] on link "Přípravky ( 1 )" at bounding box center [507, 281] width 109 height 33
